Goal: Check status: Check status

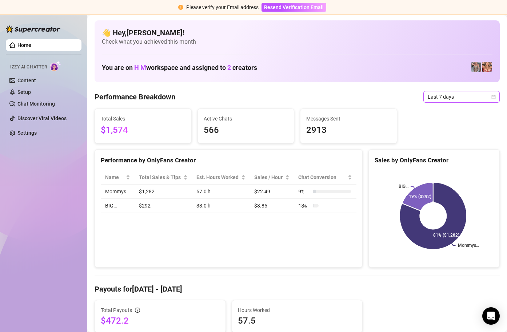
click at [491, 96] on icon "calendar" at bounding box center [493, 97] width 4 height 4
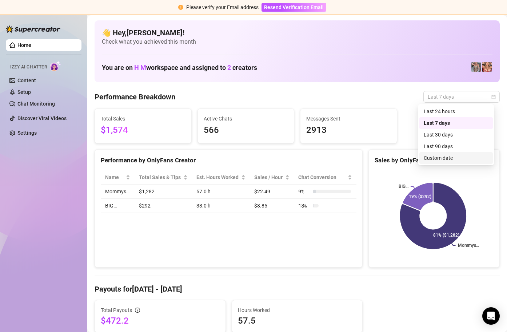
click at [452, 160] on div "Custom date" at bounding box center [455, 158] width 65 height 8
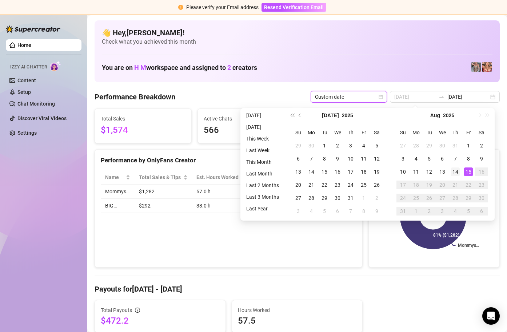
type input "[DATE]"
click at [456, 170] on div "14" at bounding box center [455, 171] width 9 height 9
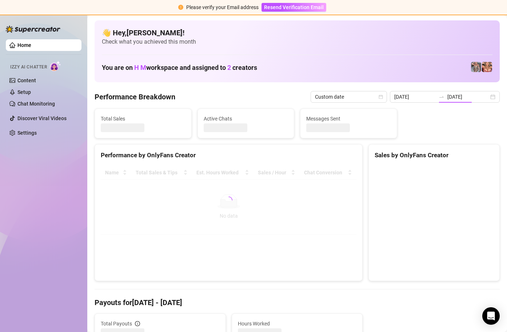
type input "[DATE]"
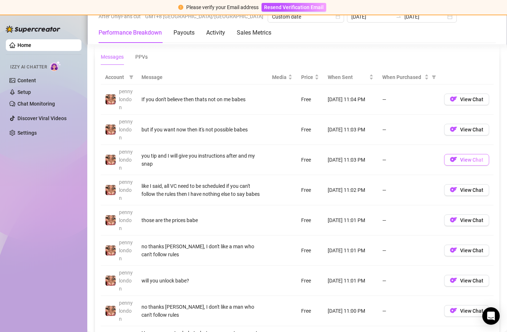
scroll to position [680, 0]
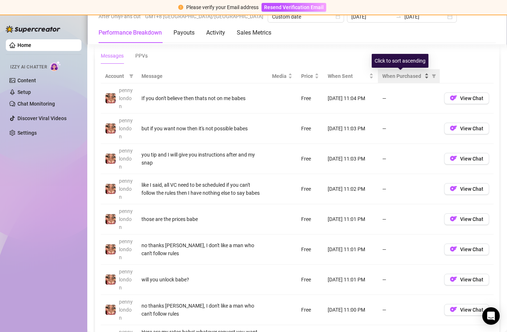
click at [421, 76] on div "When Purchased" at bounding box center [405, 76] width 47 height 8
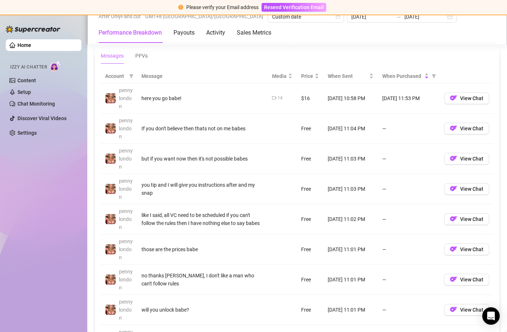
click at [410, 99] on td "[DATE] 11:53 PM" at bounding box center [409, 98] width 62 height 30
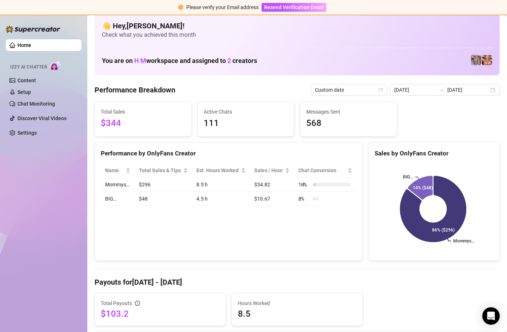
scroll to position [0, 0]
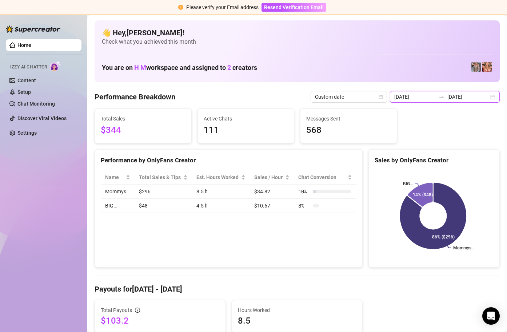
click at [423, 97] on input "[DATE]" at bounding box center [414, 97] width 41 height 8
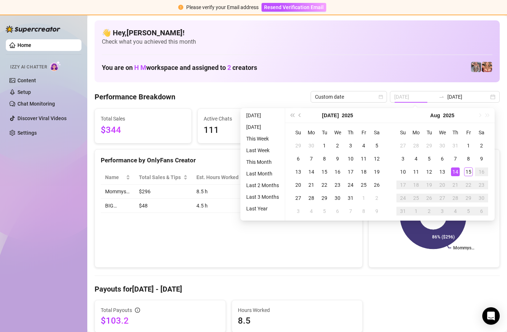
click at [455, 172] on div "14" at bounding box center [455, 171] width 9 height 9
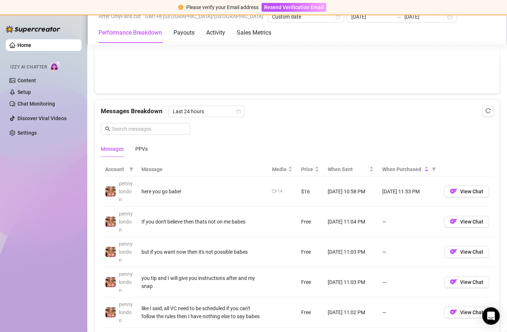
scroll to position [587, 0]
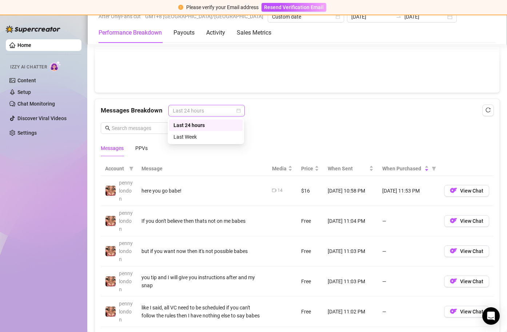
click at [240, 108] on div "Last 24 hours" at bounding box center [206, 111] width 76 height 12
click at [223, 125] on div "Last 24 hours" at bounding box center [205, 125] width 65 height 8
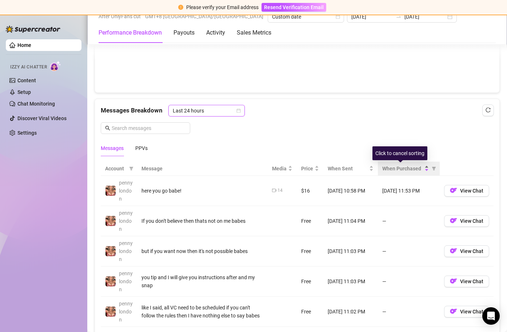
click at [404, 169] on span "When Purchased" at bounding box center [402, 168] width 41 height 8
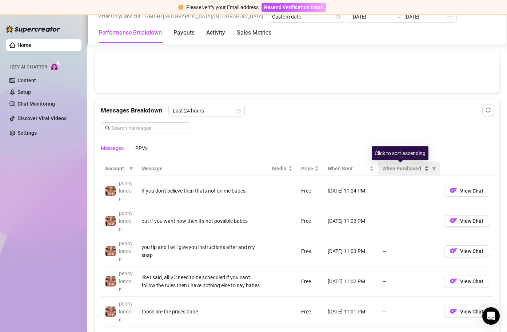
click at [420, 169] on div "When Purchased" at bounding box center [405, 168] width 47 height 8
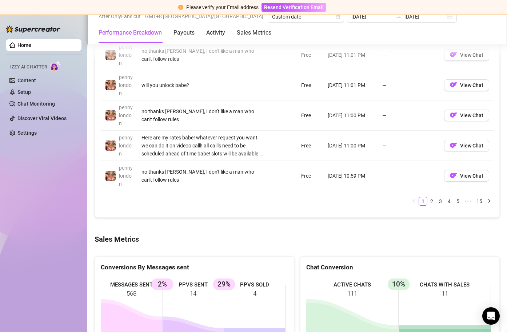
scroll to position [885, 0]
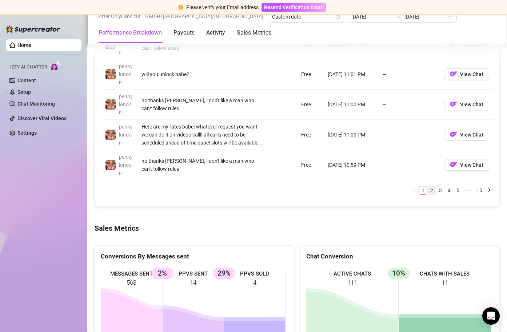
click at [427, 189] on link "2" at bounding box center [431, 190] width 8 height 8
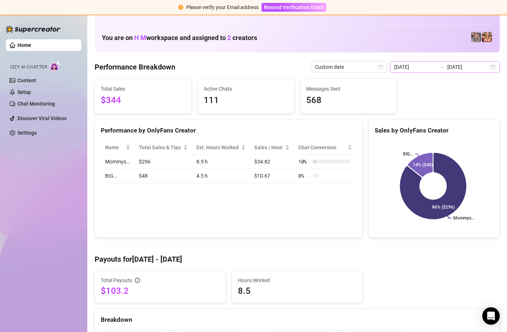
scroll to position [0, 0]
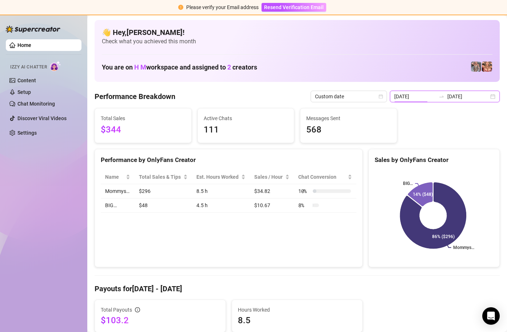
click at [406, 97] on input "[DATE]" at bounding box center [414, 96] width 41 height 8
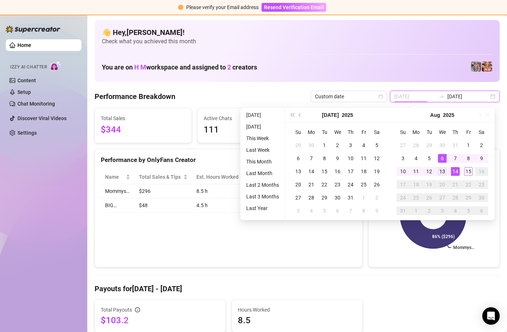
type input "[DATE]"
click at [443, 170] on div "13" at bounding box center [442, 171] width 9 height 9
type input "[DATE]"
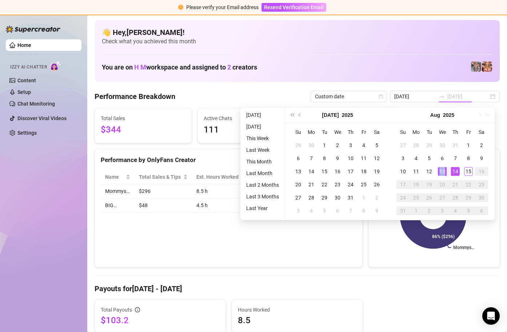
type input "[DATE]"
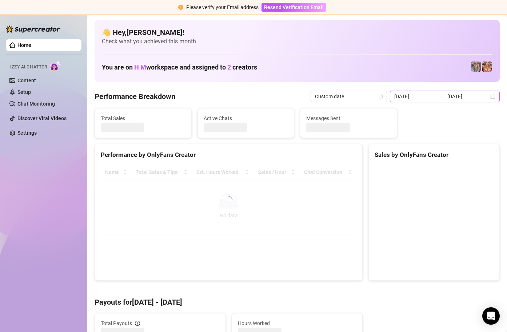
click at [425, 97] on input "[DATE]" at bounding box center [414, 96] width 41 height 8
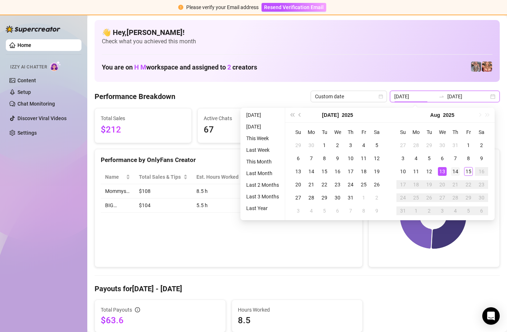
type input "[DATE]"
click at [453, 170] on div "14" at bounding box center [455, 171] width 9 height 9
type input "[DATE]"
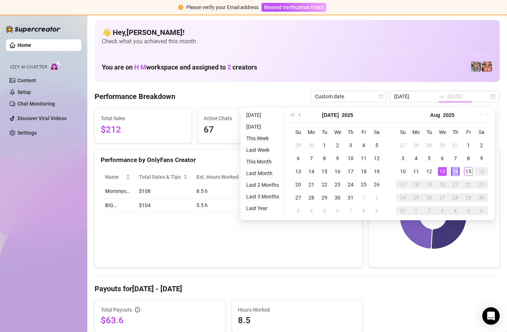
type input "[DATE]"
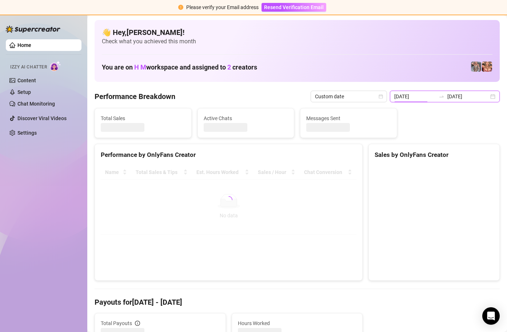
click at [423, 98] on input "[DATE]" at bounding box center [414, 96] width 41 height 8
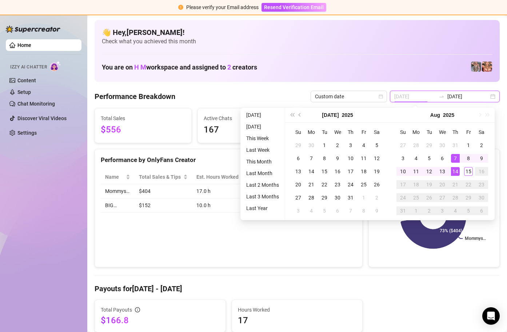
type input "[DATE]"
click at [454, 172] on div "14" at bounding box center [455, 171] width 9 height 9
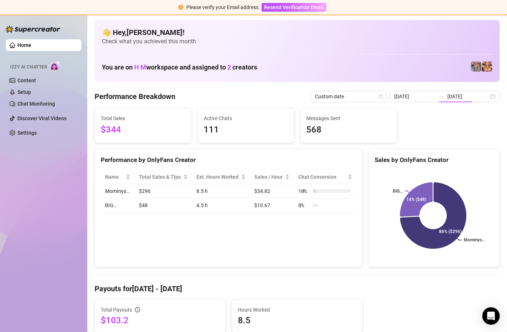
type input "[DATE]"
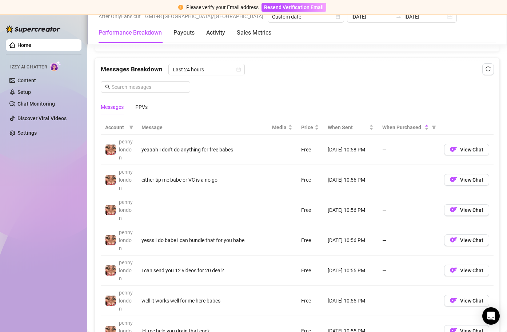
scroll to position [862, 0]
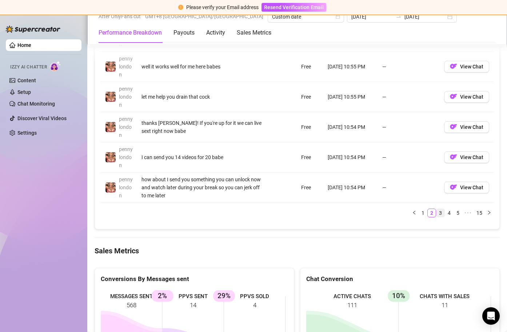
click at [436, 212] on link "3" at bounding box center [440, 213] width 8 height 8
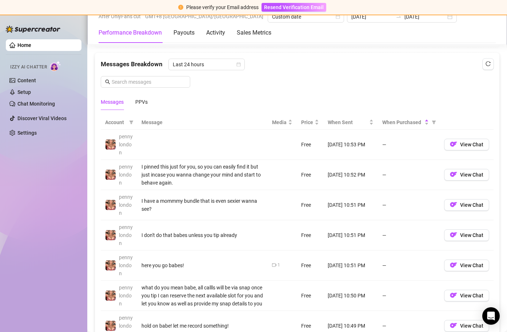
scroll to position [633, 0]
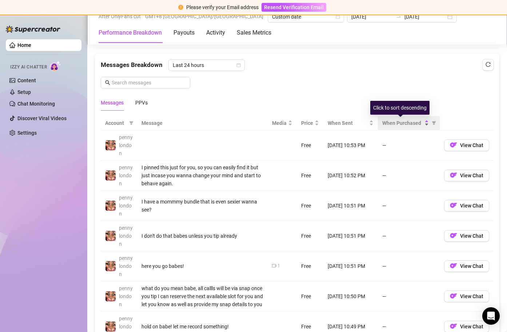
click at [419, 125] on div "When Purchased" at bounding box center [405, 123] width 47 height 8
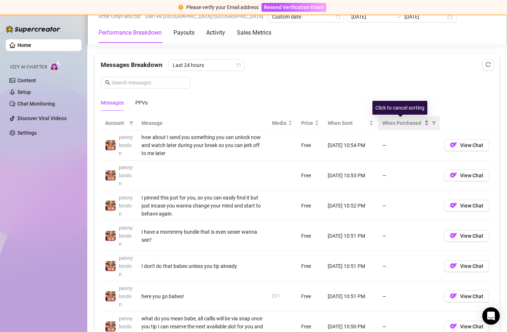
click at [421, 125] on div "When Purchased" at bounding box center [405, 123] width 47 height 8
click at [422, 125] on div "When Purchased" at bounding box center [405, 123] width 47 height 8
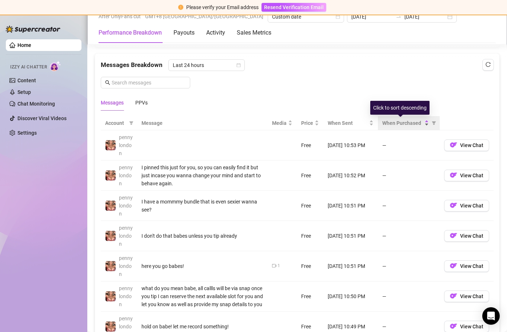
click at [422, 125] on div "When Purchased" at bounding box center [405, 123] width 47 height 8
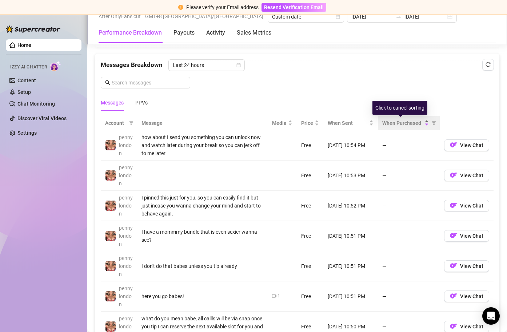
click at [422, 125] on div "When Purchased" at bounding box center [405, 123] width 47 height 8
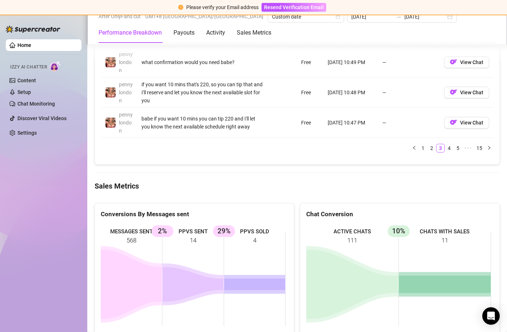
scroll to position [962, 0]
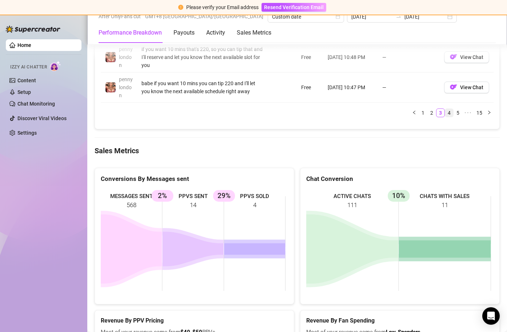
click at [445, 115] on link "4" at bounding box center [449, 113] width 8 height 8
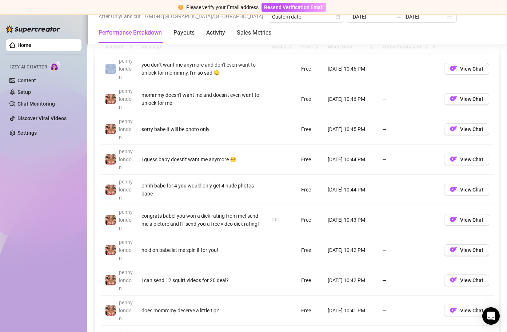
scroll to position [810, 0]
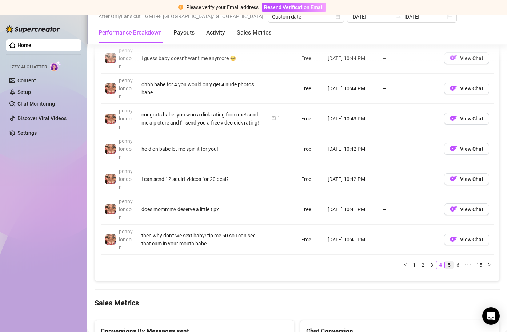
click at [445, 265] on link "5" at bounding box center [449, 265] width 8 height 8
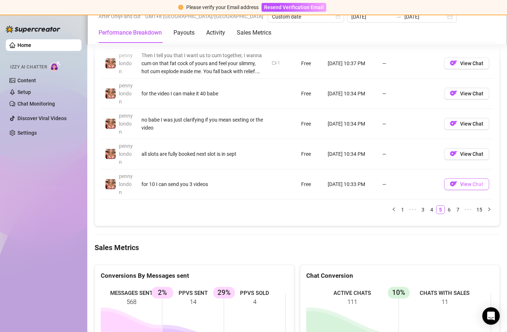
scroll to position [842, 0]
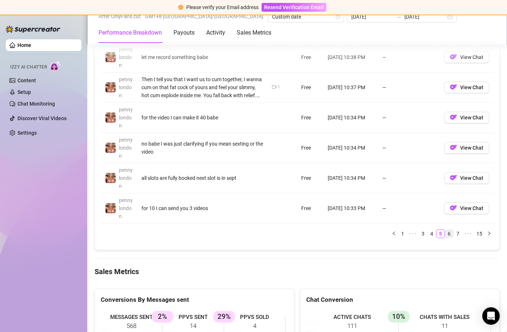
click at [445, 232] on link "6" at bounding box center [449, 233] width 8 height 8
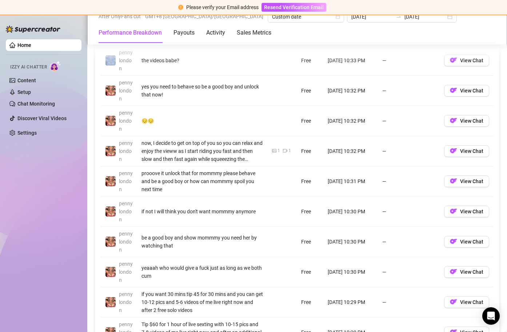
scroll to position [630, 0]
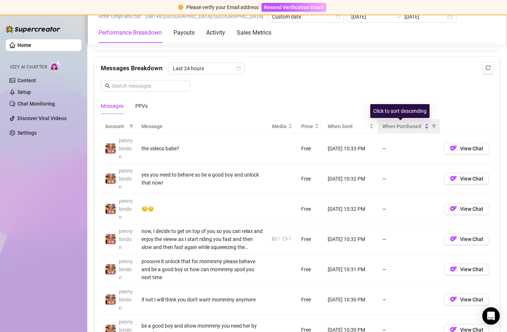
click at [421, 128] on div "When Purchased" at bounding box center [405, 126] width 47 height 8
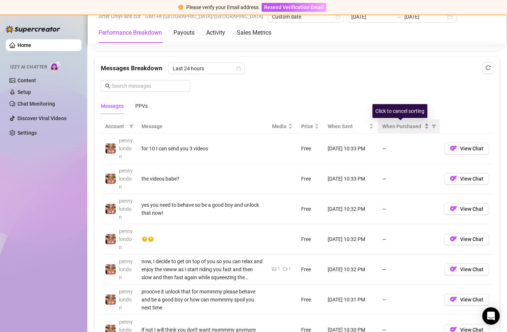
click at [421, 128] on div "When Purchased" at bounding box center [405, 126] width 47 height 8
click at [421, 126] on div "When Purchased" at bounding box center [405, 126] width 47 height 8
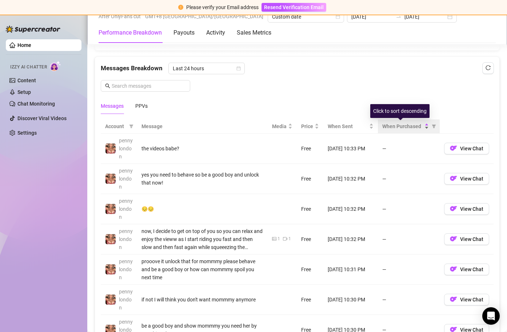
click at [421, 126] on div "When Purchased" at bounding box center [405, 126] width 47 height 8
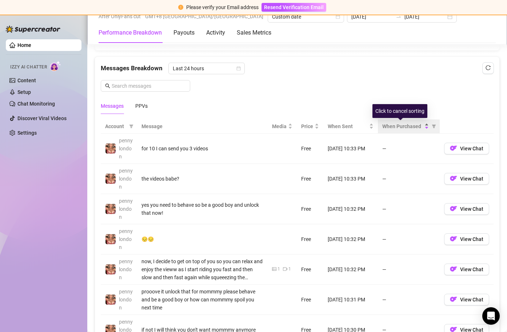
click at [421, 126] on div "When Purchased" at bounding box center [405, 126] width 47 height 8
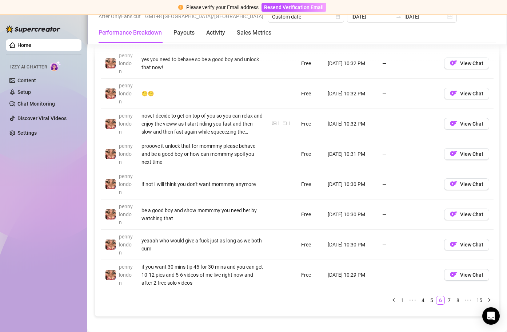
scroll to position [859, 0]
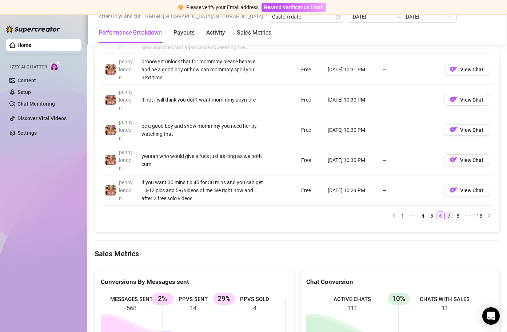
click at [445, 218] on link "7" at bounding box center [449, 216] width 8 height 8
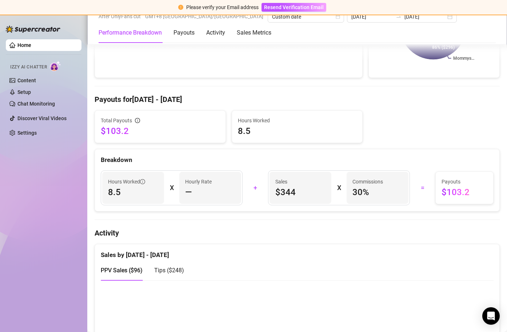
scroll to position [0, 0]
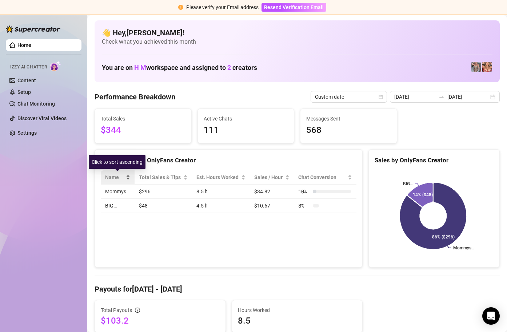
click at [129, 176] on div "Name" at bounding box center [117, 177] width 25 height 8
click at [146, 188] on td "$296" at bounding box center [162, 191] width 57 height 14
click at [145, 188] on td "$296" at bounding box center [162, 191] width 57 height 14
click at [182, 208] on td "$48" at bounding box center [162, 205] width 57 height 14
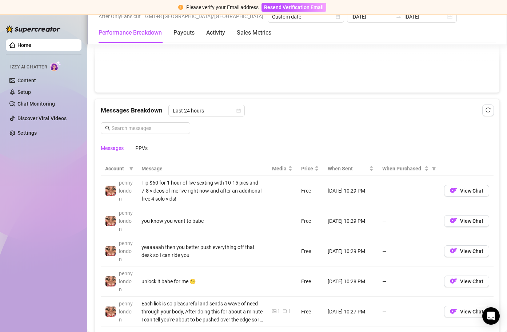
scroll to position [609, 0]
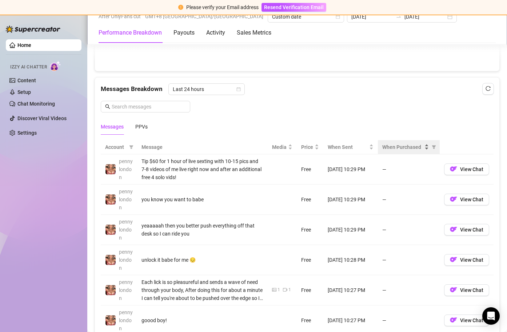
click at [423, 148] on div "When Purchased" at bounding box center [405, 147] width 47 height 8
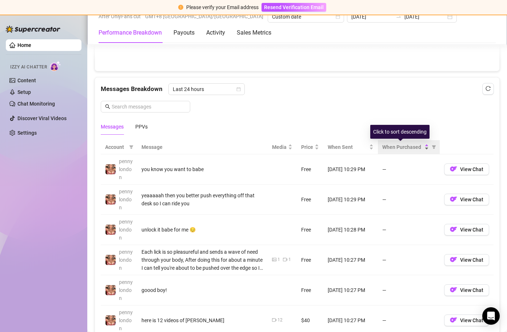
click at [423, 148] on div "When Purchased" at bounding box center [405, 147] width 47 height 8
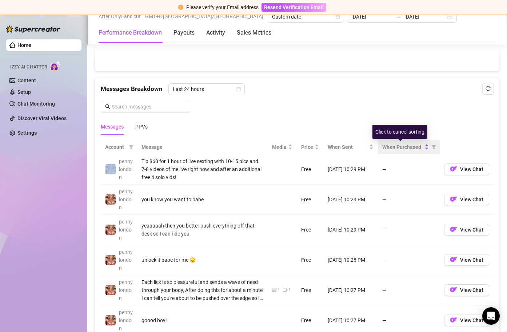
click at [423, 148] on div "When Purchased" at bounding box center [405, 147] width 47 height 8
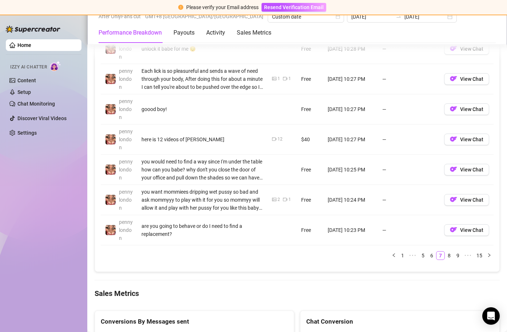
scroll to position [844, 0]
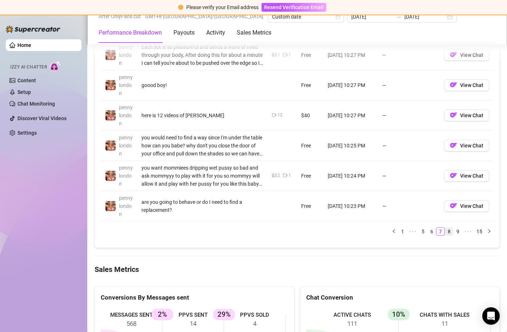
click at [445, 233] on link "8" at bounding box center [449, 231] width 8 height 8
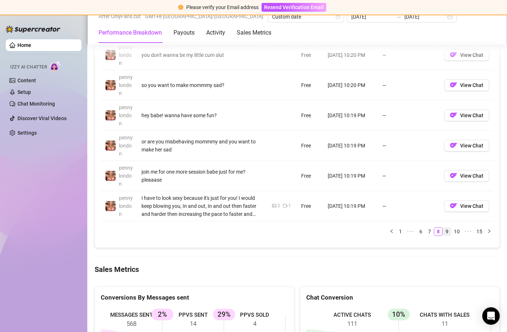
click at [443, 231] on link "9" at bounding box center [447, 231] width 8 height 8
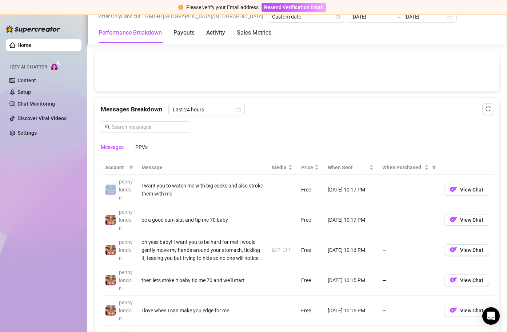
scroll to position [817, 0]
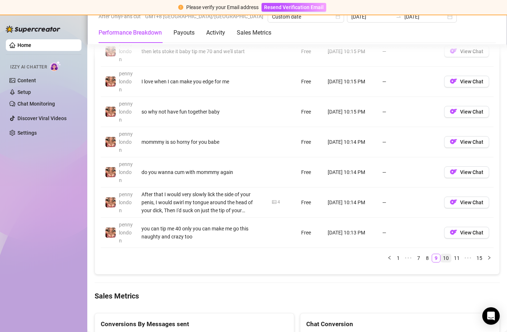
click at [441, 257] on link "10" at bounding box center [446, 258] width 10 height 8
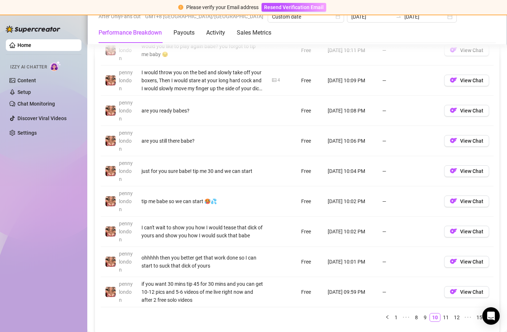
scroll to position [802, 0]
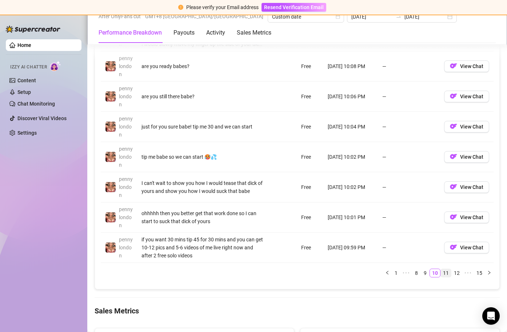
click at [441, 274] on link "11" at bounding box center [446, 273] width 10 height 8
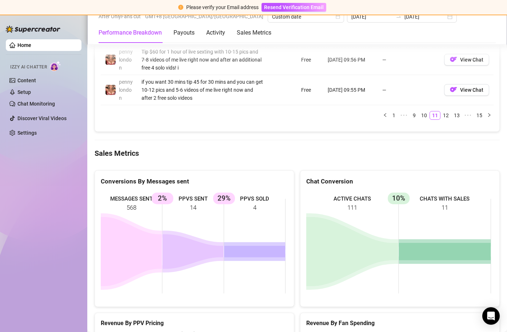
scroll to position [847, 0]
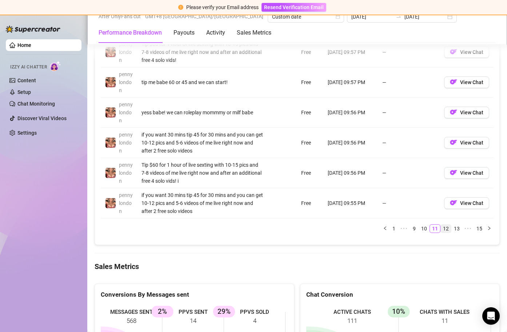
click at [441, 229] on link "12" at bounding box center [446, 228] width 10 height 8
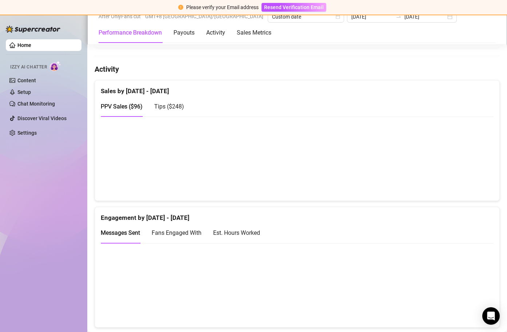
scroll to position [206, 0]
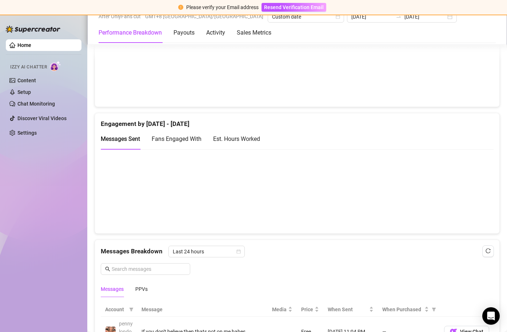
scroll to position [621, 0]
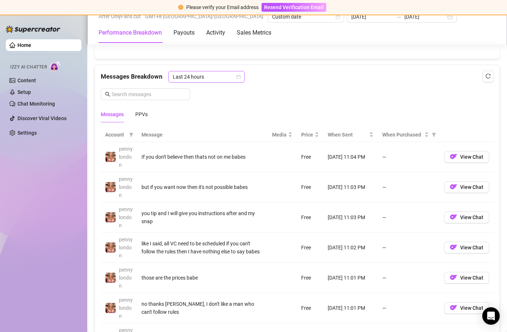
click at [238, 77] on icon "calendar" at bounding box center [238, 77] width 4 height 4
click at [218, 92] on div "Last 24 hours" at bounding box center [205, 91] width 65 height 8
click at [485, 77] on icon "reload" at bounding box center [487, 75] width 5 height 5
click at [237, 77] on icon "calendar" at bounding box center [238, 77] width 4 height 4
click at [210, 100] on div "Last Week" at bounding box center [205, 103] width 65 height 8
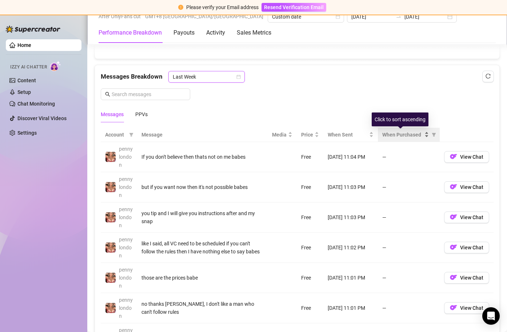
click at [419, 134] on div "When Purchased" at bounding box center [405, 134] width 47 height 8
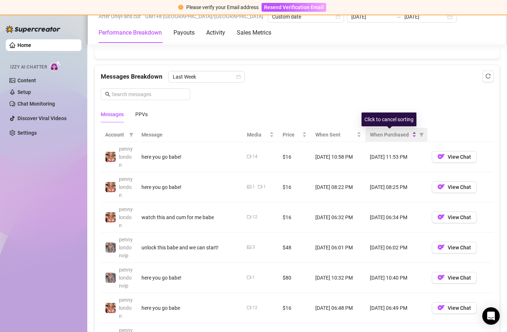
click at [419, 134] on icon "filter" at bounding box center [421, 134] width 4 height 4
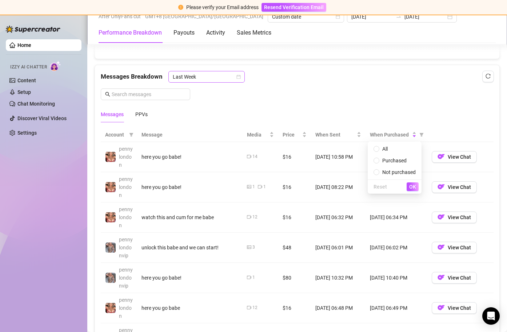
click at [237, 76] on icon "calendar" at bounding box center [238, 77] width 4 height 4
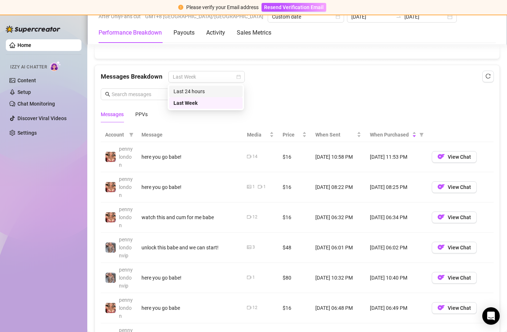
click at [226, 92] on div "Last 24 hours" at bounding box center [205, 91] width 65 height 8
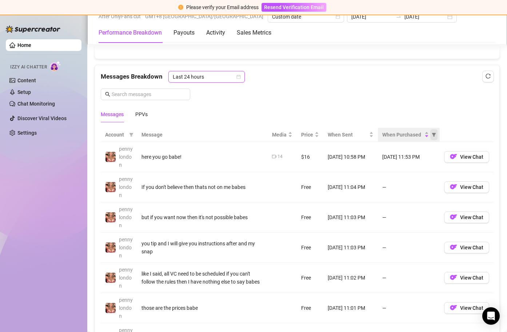
click at [431, 134] on icon "filter" at bounding box center [433, 134] width 4 height 4
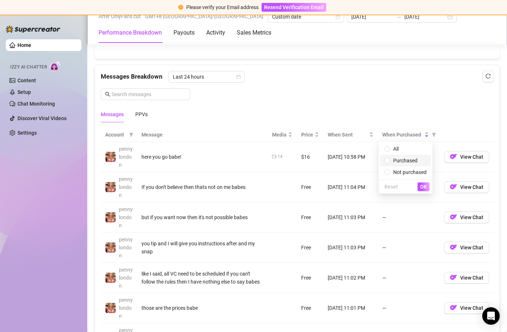
click at [417, 160] on span "Purchased" at bounding box center [405, 160] width 24 height 6
radio input "true"
click at [421, 184] on span "OK" at bounding box center [423, 187] width 7 height 6
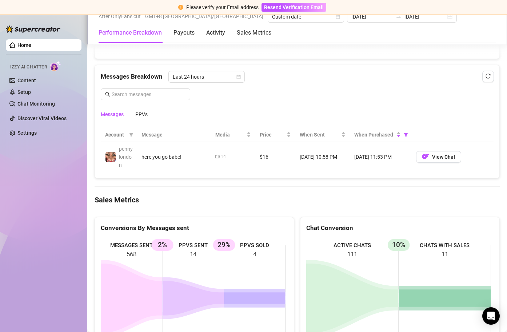
click at [284, 99] on div "Messages Breakdown Last 24 hours Messages PPVs" at bounding box center [297, 96] width 393 height 51
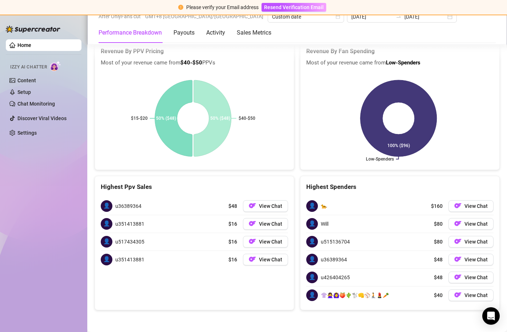
scroll to position [583, 0]
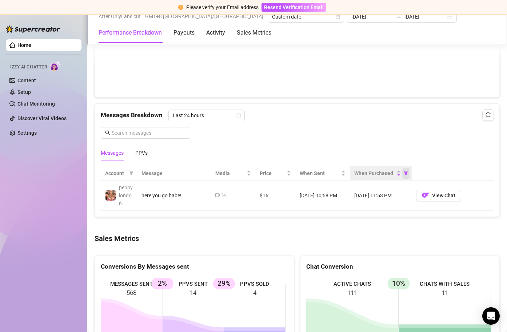
click at [402, 176] on span "When Purchased" at bounding box center [405, 173] width 7 height 11
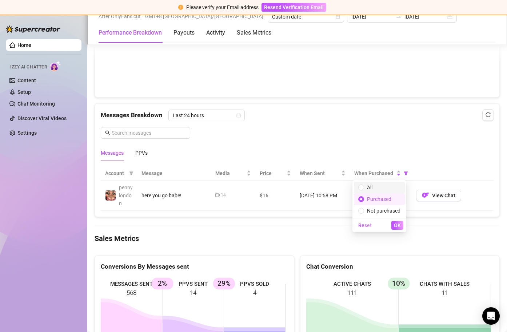
click at [390, 188] on span "All" at bounding box center [379, 187] width 42 height 8
radio input "true"
radio input "false"
click at [398, 230] on div "Reset OK" at bounding box center [379, 225] width 54 height 14
click at [397, 226] on span "OK" at bounding box center [397, 225] width 7 height 6
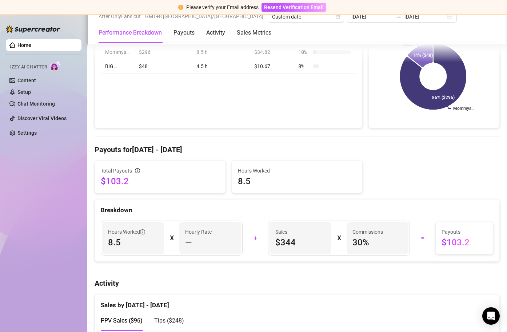
scroll to position [0, 0]
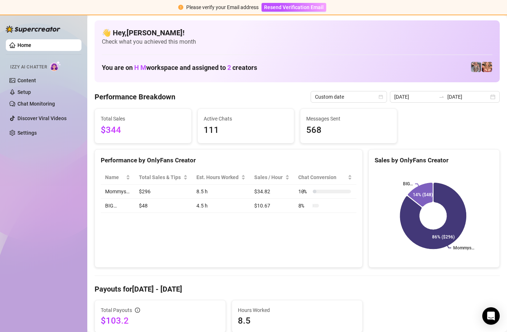
click at [150, 190] on td "$296" at bounding box center [162, 191] width 57 height 14
click at [138, 192] on td "$296" at bounding box center [162, 191] width 57 height 14
click at [139, 192] on td "$296" at bounding box center [162, 191] width 57 height 14
click at [177, 178] on span "Total Sales & Tips" at bounding box center [160, 177] width 43 height 8
click at [186, 177] on div "Total Sales & Tips" at bounding box center [163, 177] width 49 height 8
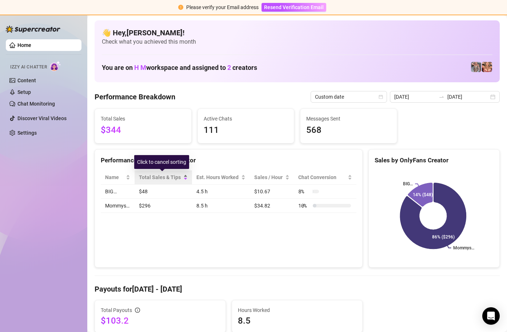
click at [185, 176] on div "Total Sales & Tips" at bounding box center [163, 177] width 49 height 8
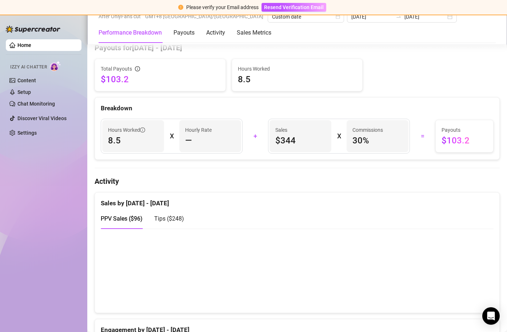
click at [452, 143] on span "$103.2" at bounding box center [464, 140] width 46 height 12
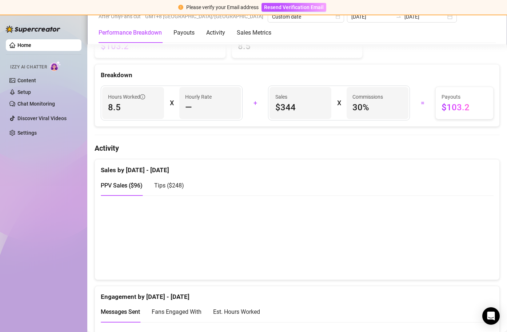
scroll to position [283, 0]
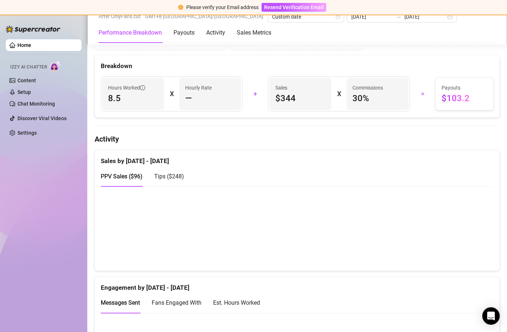
click at [173, 175] on span "Tips ( $248 )" at bounding box center [169, 176] width 30 height 7
click at [114, 176] on span "PPV Sales ( $96 )" at bounding box center [122, 176] width 42 height 7
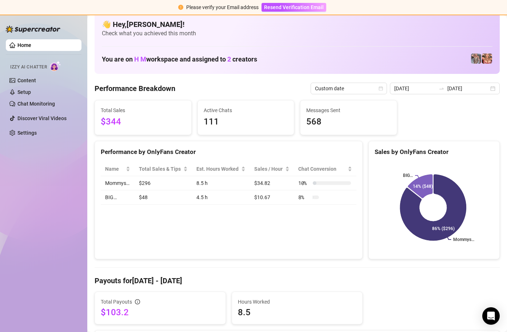
scroll to position [0, 0]
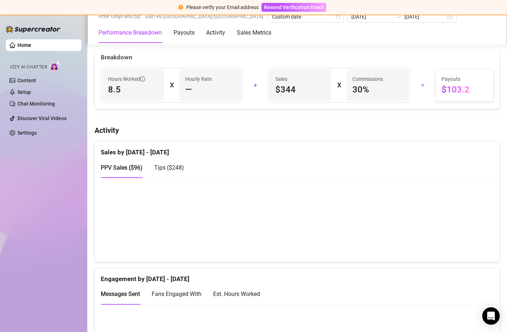
scroll to position [296, 0]
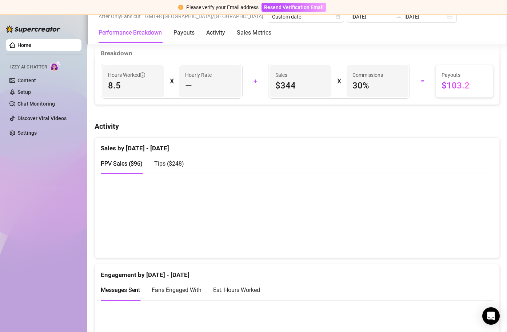
click at [178, 164] on span "Tips ( $248 )" at bounding box center [169, 163] width 30 height 7
click at [129, 166] on span "PPV Sales ( $96 )" at bounding box center [122, 163] width 42 height 7
click at [169, 165] on span "Tips ( $248 )" at bounding box center [169, 163] width 30 height 7
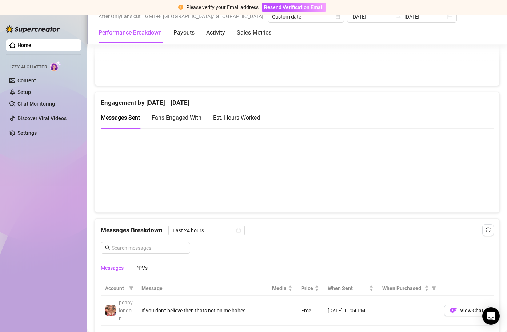
scroll to position [416, 0]
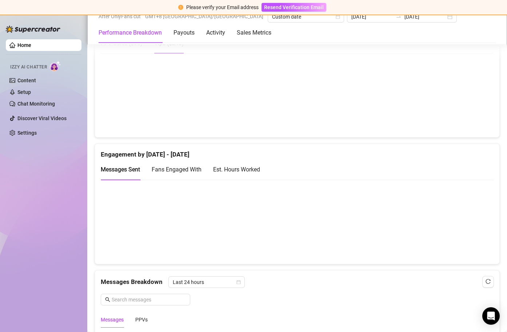
click at [193, 168] on span "Fans Engaged With" at bounding box center [177, 169] width 50 height 7
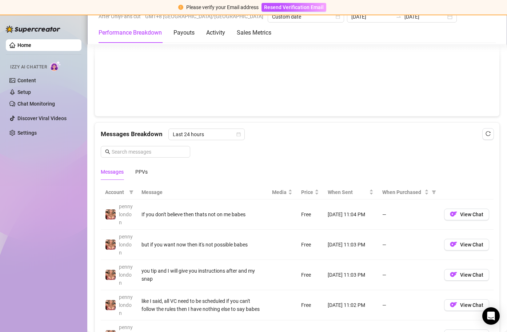
scroll to position [660, 0]
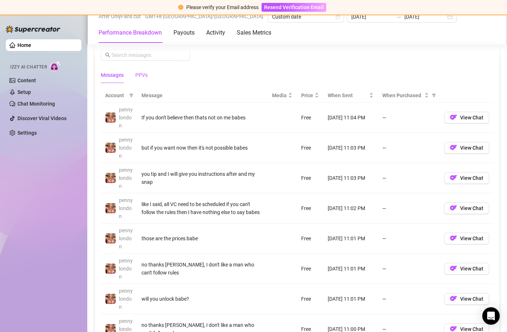
click at [141, 75] on div "PPVs" at bounding box center [141, 75] width 12 height 8
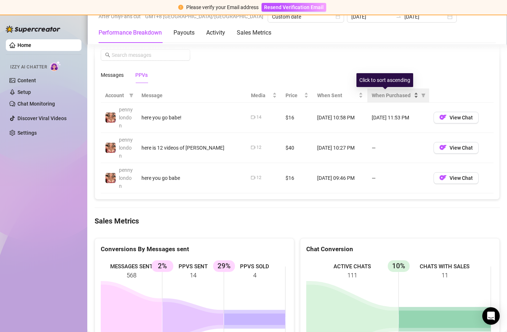
click at [403, 95] on div "When Purchased" at bounding box center [395, 95] width 47 height 8
click at [404, 95] on div "When Purchased" at bounding box center [395, 95] width 47 height 8
drag, startPoint x: 265, startPoint y: 118, endPoint x: 313, endPoint y: 118, distance: 48.3
click at [313, 118] on tr "pennylondon here you go babe! 14 $16 [DATE] 10:58 PM [DATE] 11:53 PM View Chat" at bounding box center [297, 118] width 393 height 30
click at [313, 120] on td "[DATE] 10:58 PM" at bounding box center [340, 118] width 55 height 30
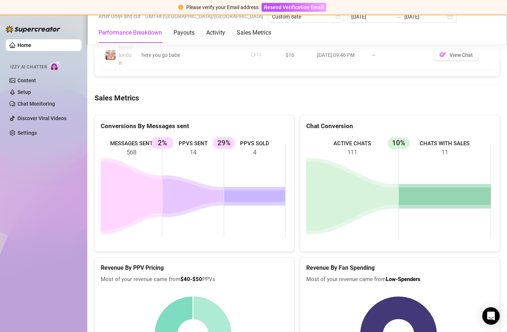
scroll to position [798, 0]
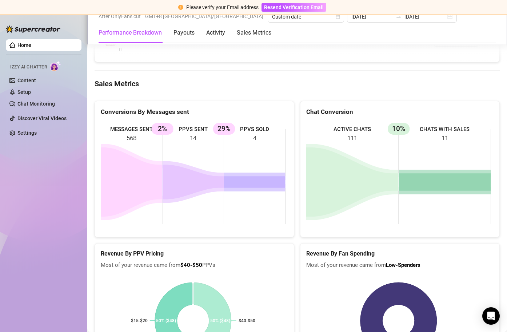
click at [262, 178] on icon at bounding box center [254, 182] width 61 height 12
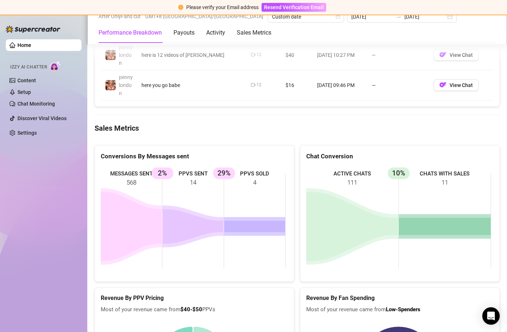
scroll to position [759, 0]
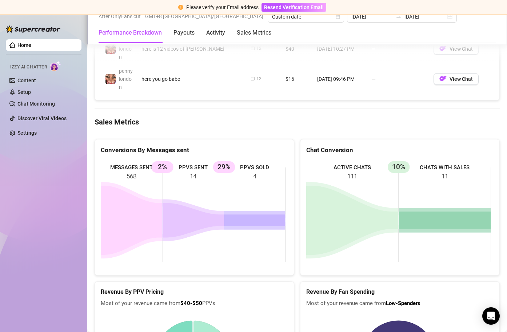
click at [250, 218] on icon at bounding box center [254, 220] width 61 height 12
click at [220, 161] on rect at bounding box center [193, 214] width 185 height 109
click at [189, 192] on rect at bounding box center [193, 214] width 185 height 109
click at [182, 224] on icon at bounding box center [192, 220] width 61 height 35
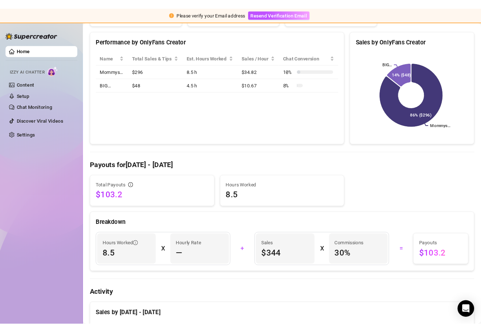
scroll to position [0, 0]
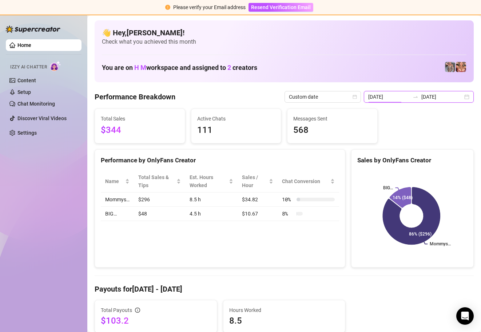
click at [406, 97] on input "[DATE]" at bounding box center [388, 97] width 41 height 8
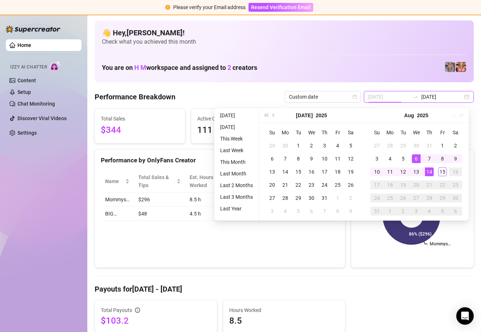
type input "[DATE]"
click at [429, 170] on div "14" at bounding box center [429, 171] width 9 height 9
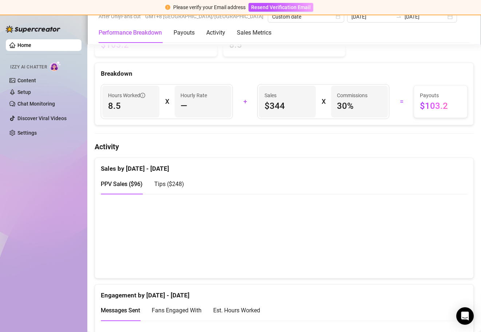
scroll to position [295, 0]
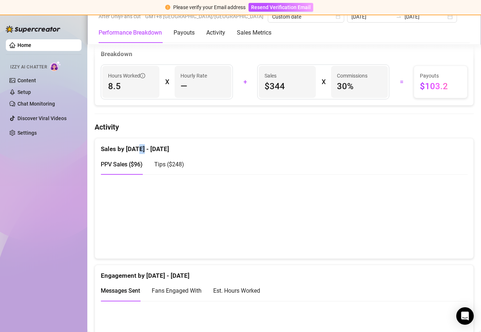
drag, startPoint x: 140, startPoint y: 147, endPoint x: 146, endPoint y: 148, distance: 6.3
click at [146, 148] on div "Sales by [DATE] - [DATE]" at bounding box center [284, 146] width 366 height 16
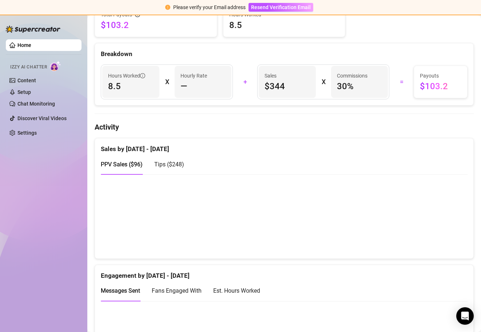
click at [166, 165] on span "Tips ( $248 )" at bounding box center [169, 164] width 30 height 7
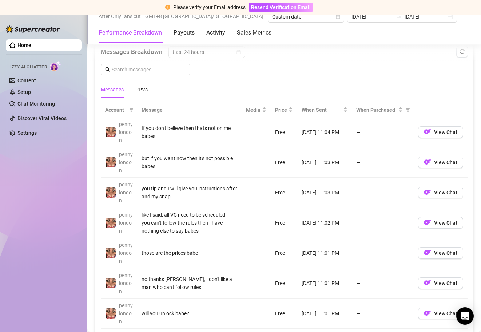
scroll to position [647, 0]
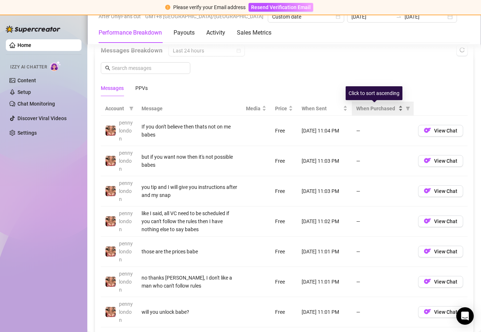
click at [395, 108] on div "When Purchased" at bounding box center [379, 108] width 47 height 8
click at [395, 111] on div "When Purchased" at bounding box center [379, 108] width 47 height 8
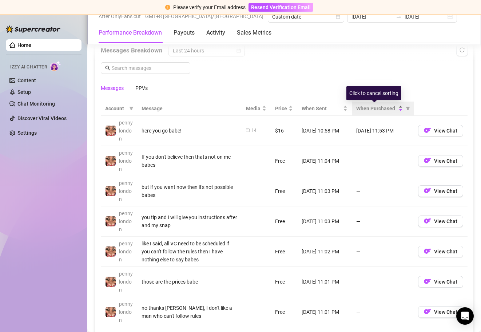
click at [394, 109] on div "When Purchased" at bounding box center [379, 108] width 47 height 8
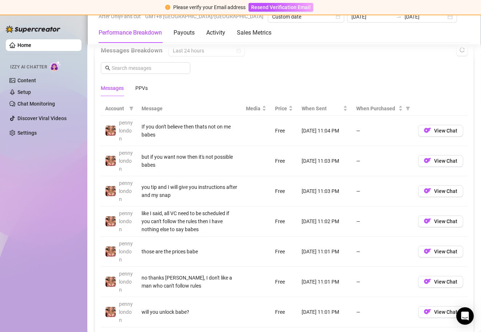
click at [266, 83] on div "Messages PPVs" at bounding box center [284, 88] width 366 height 17
click at [395, 109] on div "When Purchased" at bounding box center [379, 108] width 47 height 8
click at [395, 108] on div "When Purchased" at bounding box center [379, 108] width 47 height 8
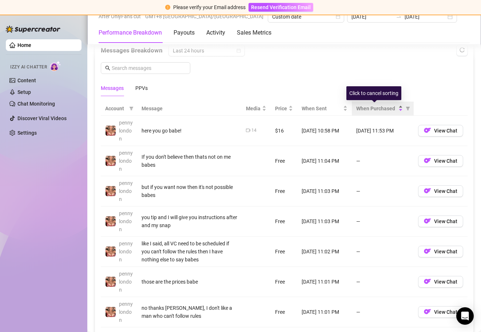
click at [395, 109] on div "When Purchased" at bounding box center [379, 108] width 47 height 8
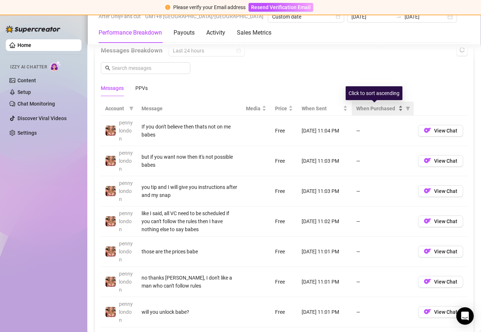
click at [394, 108] on div "When Purchased" at bounding box center [379, 108] width 47 height 8
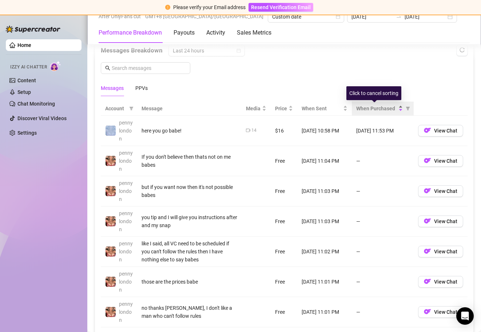
click at [394, 108] on div "When Purchased" at bounding box center [379, 108] width 47 height 8
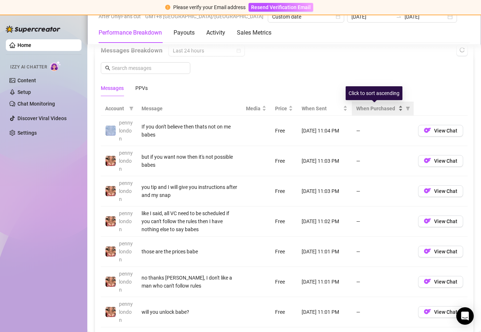
click at [394, 108] on div "When Purchased" at bounding box center [379, 108] width 47 height 8
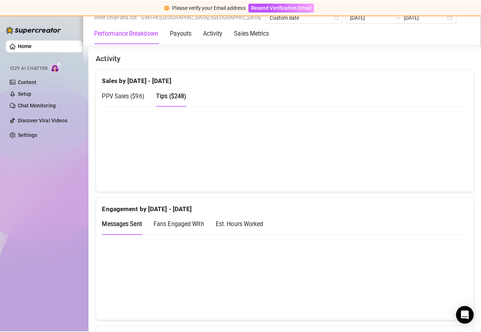
scroll to position [0, 0]
